Goal: Check status: Check status

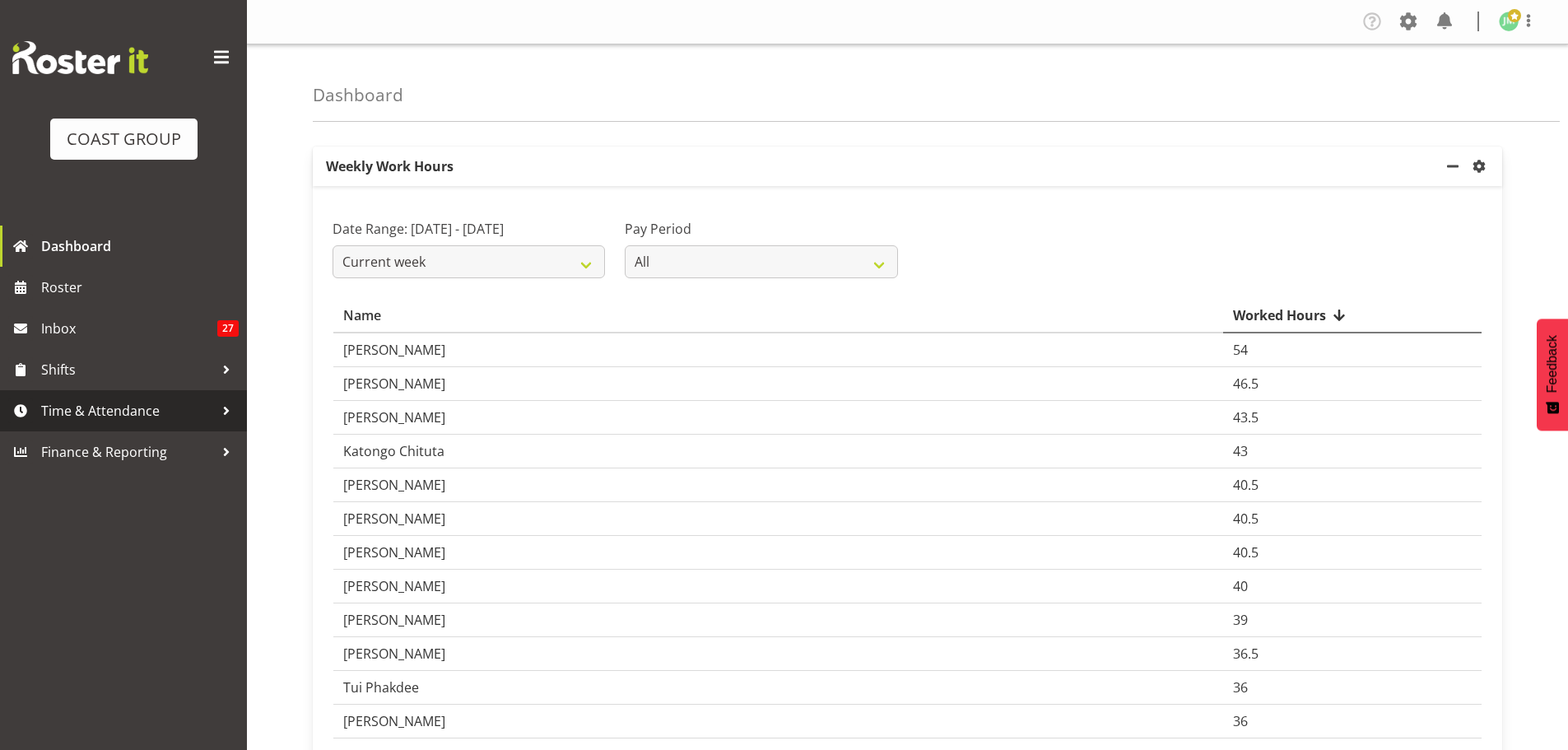
click at [105, 407] on span "Time & Attendance" at bounding box center [127, 410] width 173 height 24
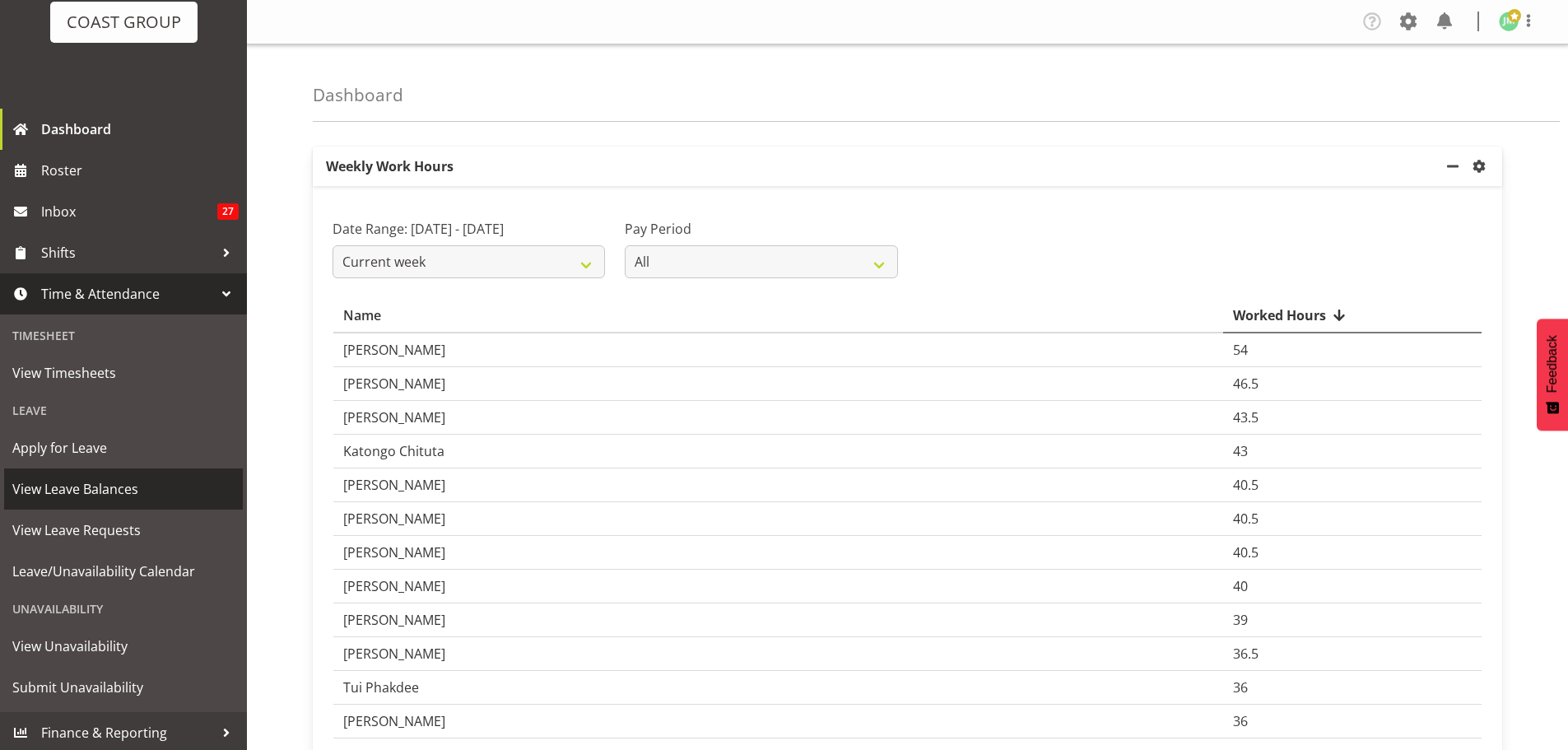
scroll to position [120, 0]
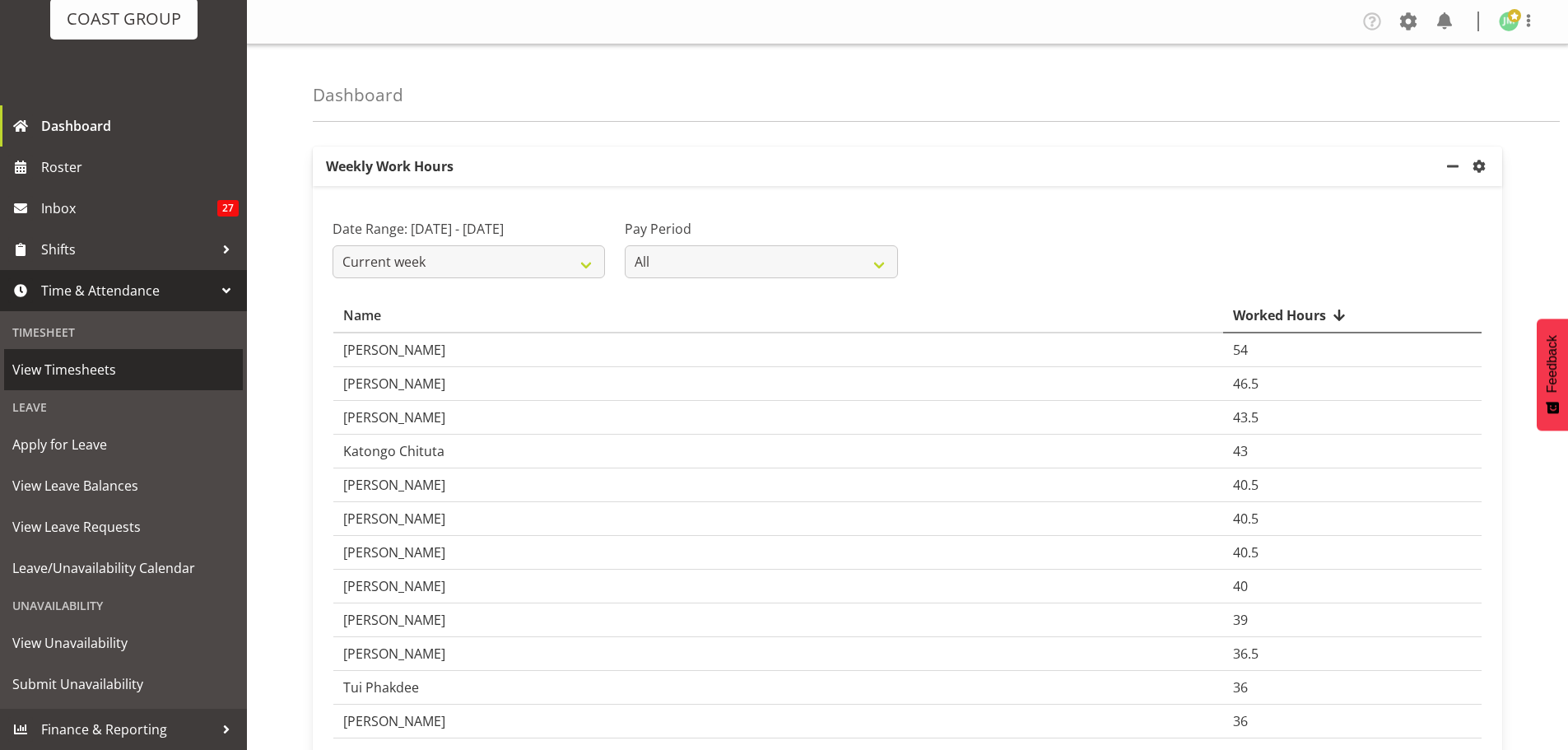
click at [95, 370] on span "View Timesheets" at bounding box center [124, 369] width 223 height 24
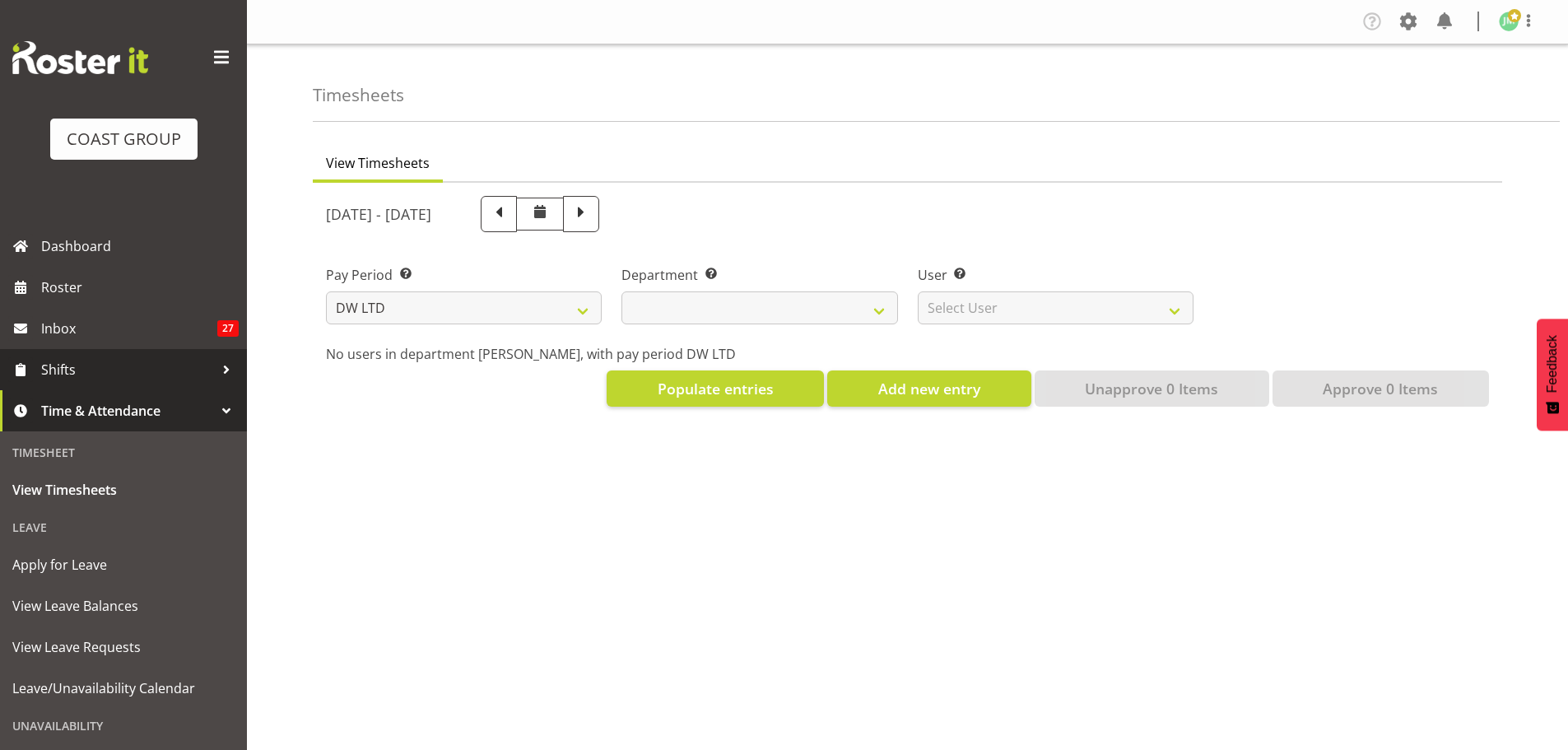
select select "8"
select select
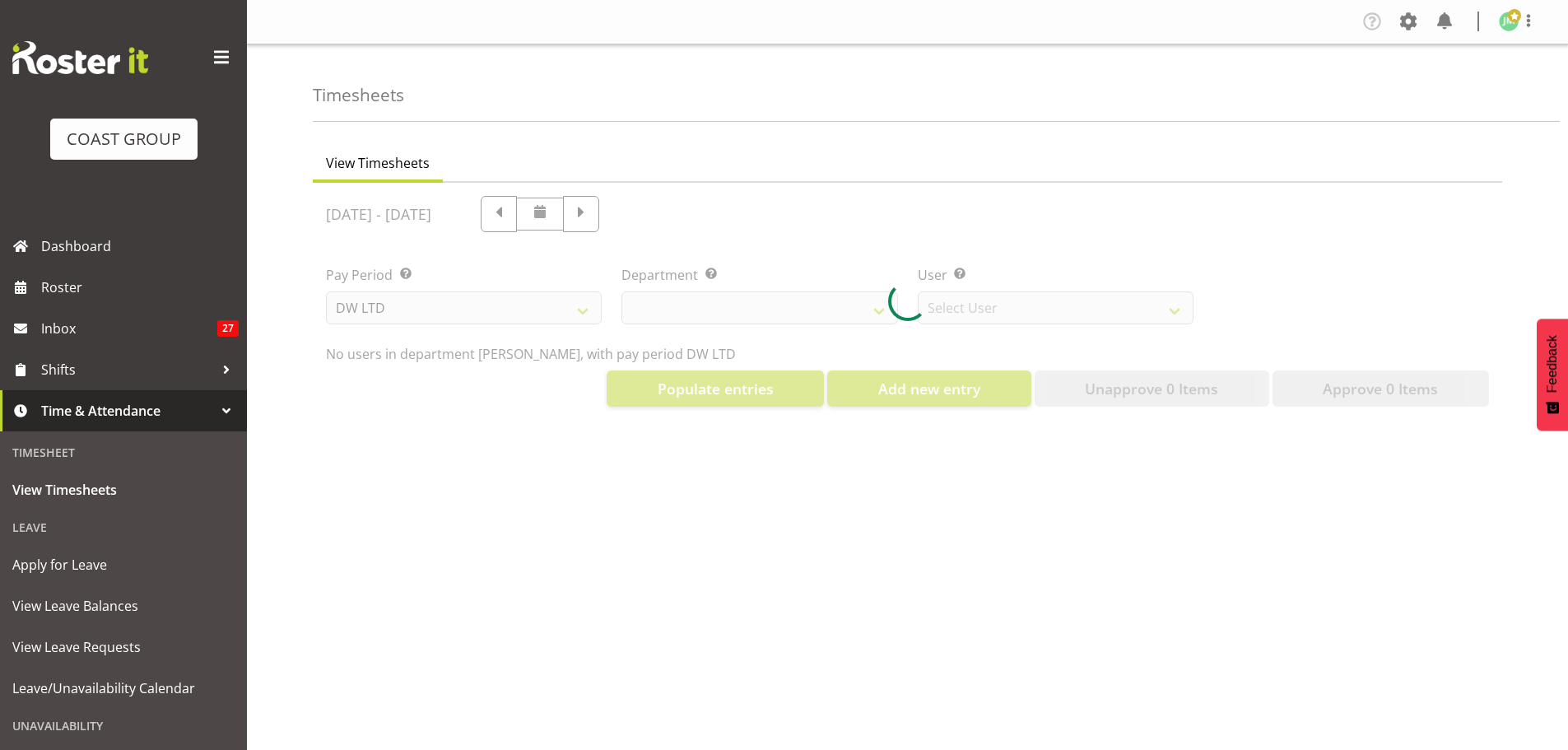
select select "1172"
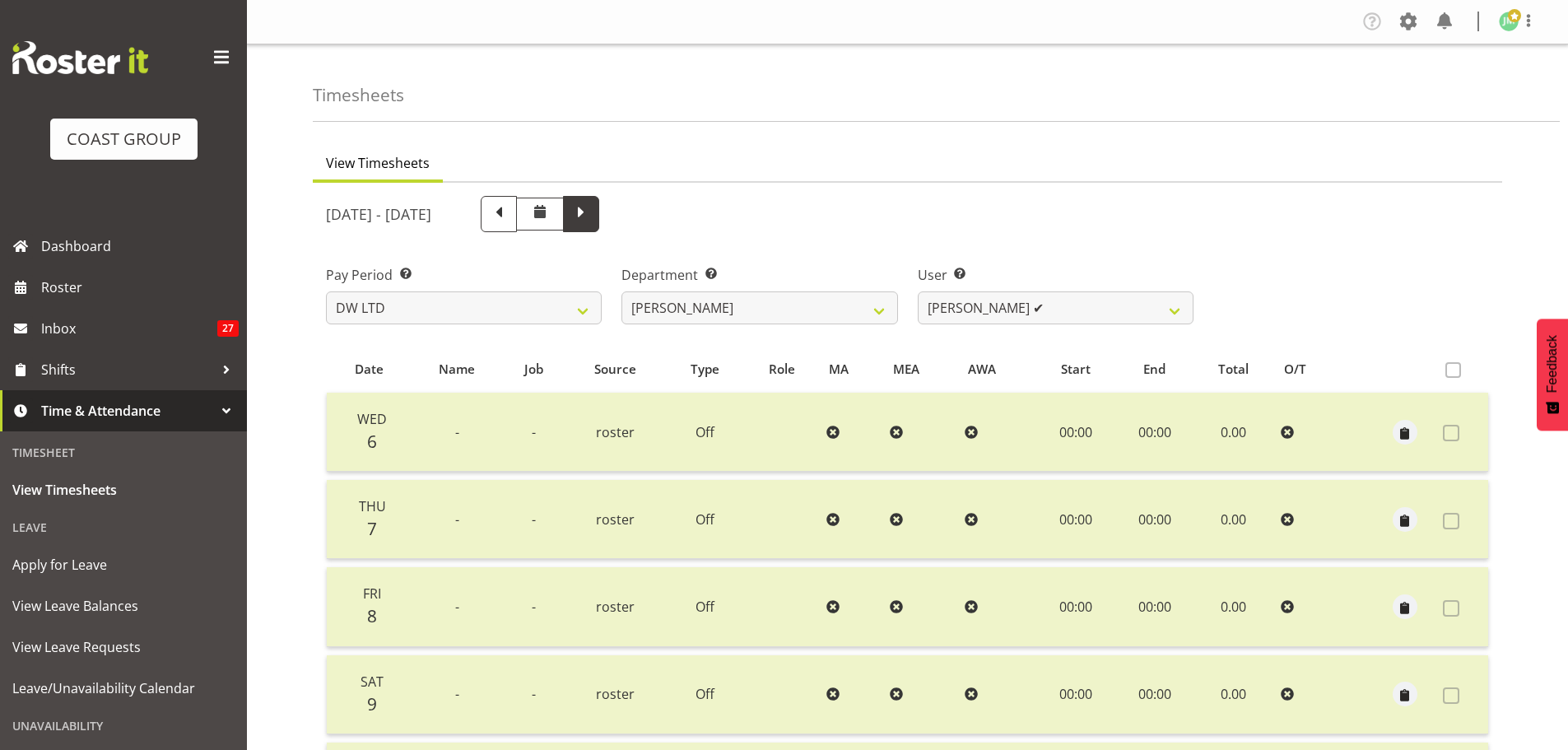
click at [592, 210] on span at bounding box center [581, 213] width 22 height 22
select select
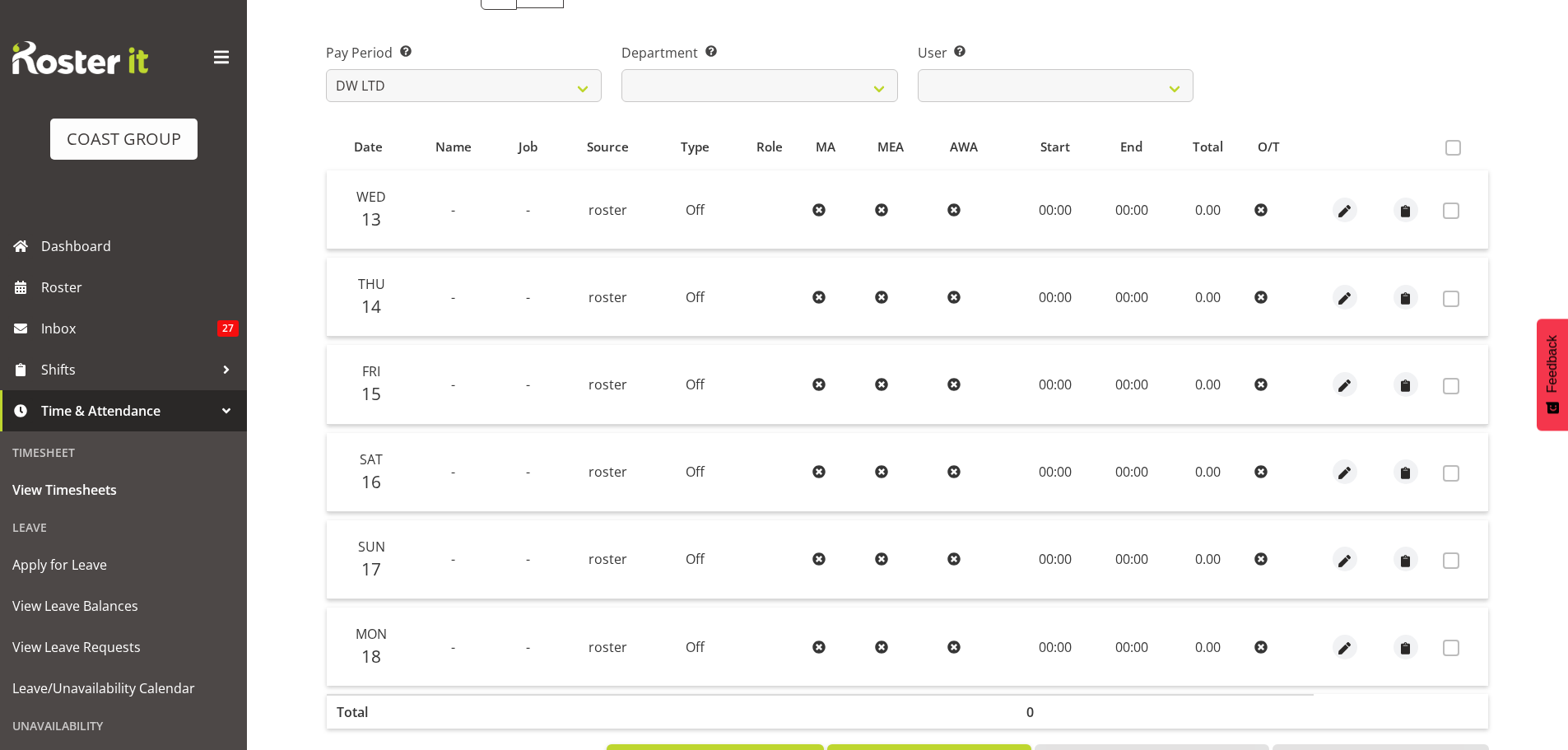
scroll to position [290, 0]
